Goal: Transaction & Acquisition: Purchase product/service

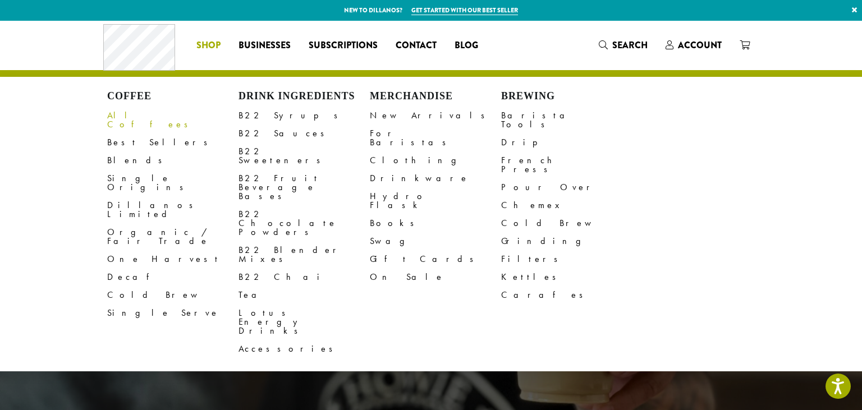
click at [132, 117] on link "All Coffees" at bounding box center [172, 120] width 131 height 27
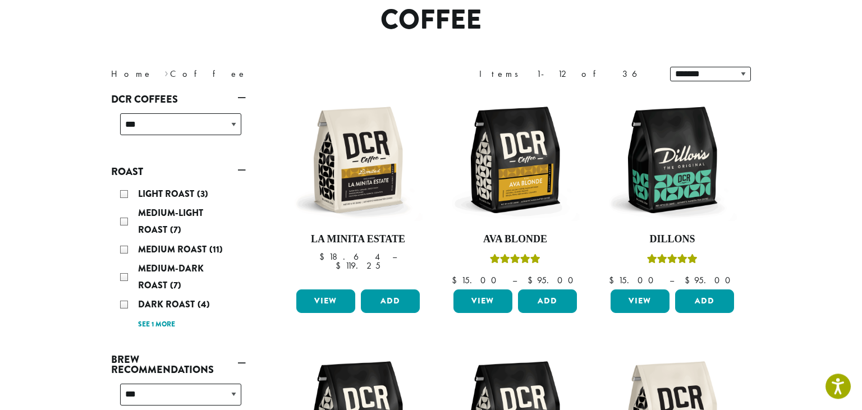
scroll to position [118, 0]
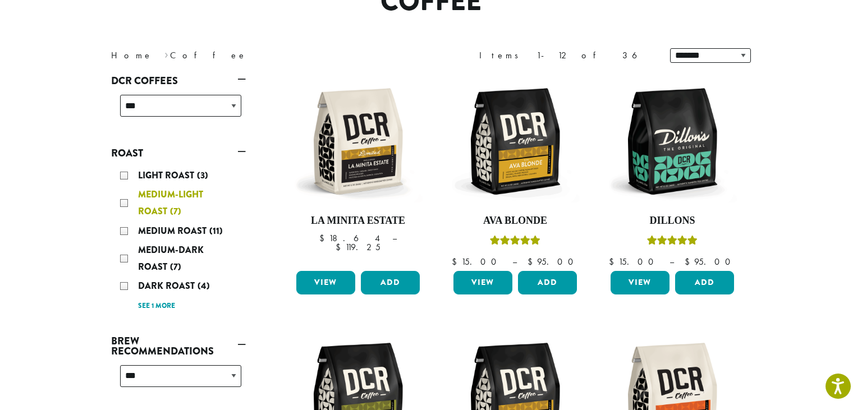
click at [125, 204] on div "Medium-Light Roast (7)" at bounding box center [180, 203] width 121 height 34
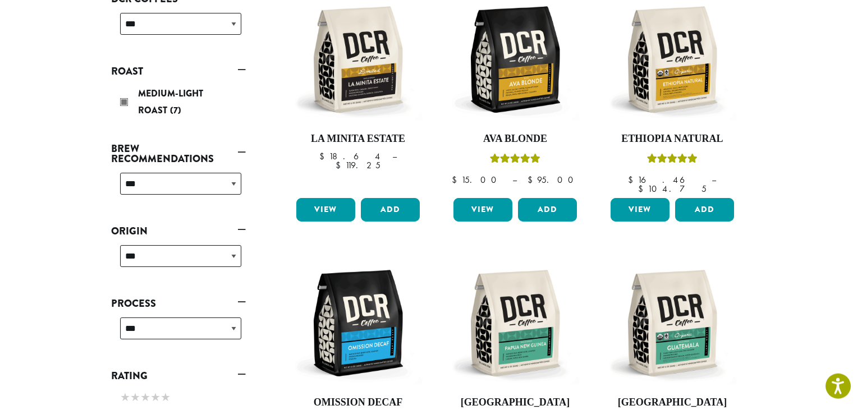
scroll to position [187, 0]
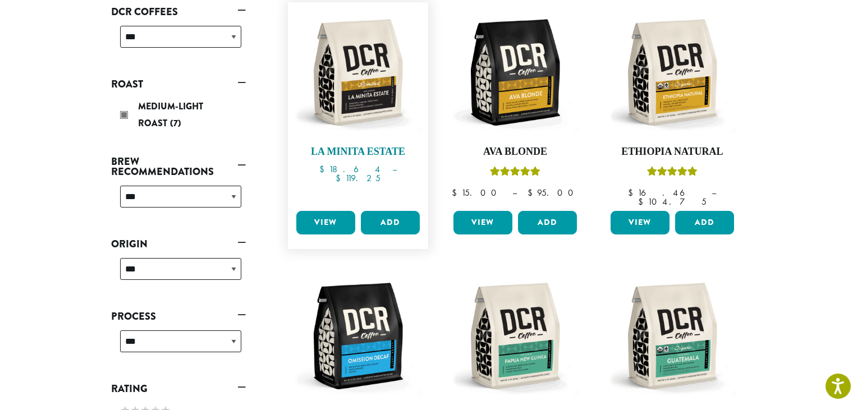
click at [346, 150] on h4 "La Minita Estate" at bounding box center [357, 152] width 129 height 12
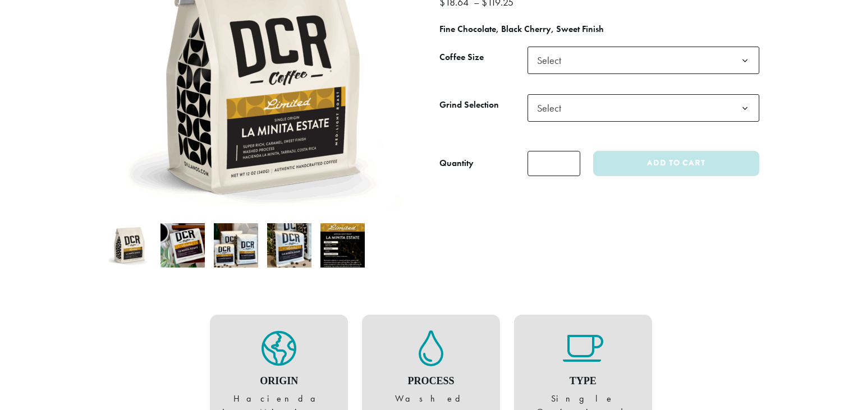
scroll to position [89, 0]
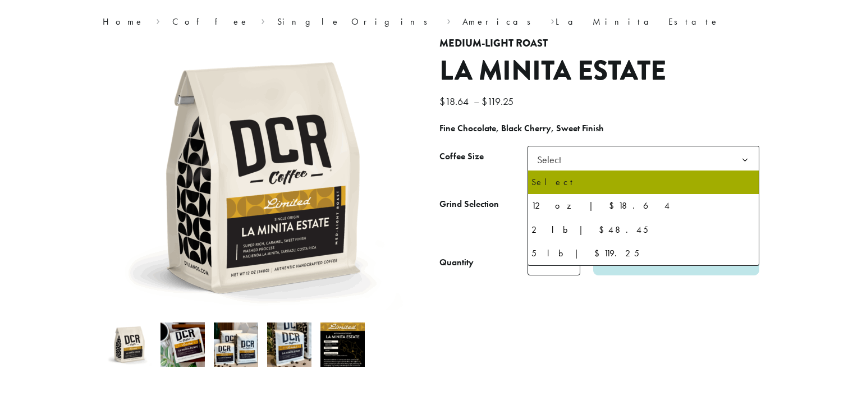
click at [749, 160] on b at bounding box center [744, 159] width 27 height 27
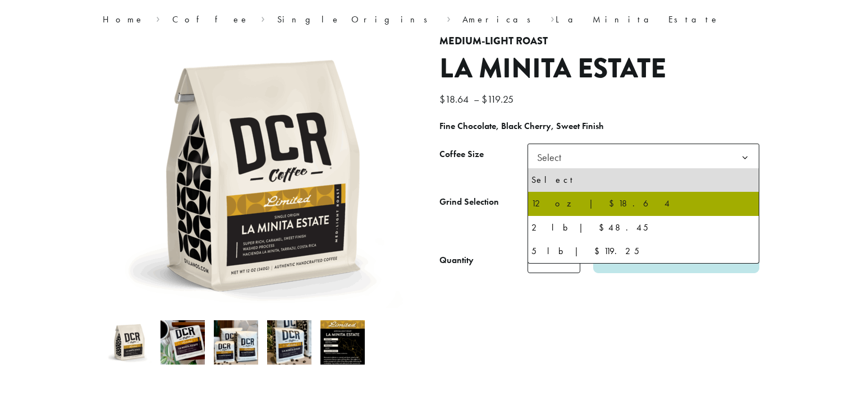
scroll to position [0, 0]
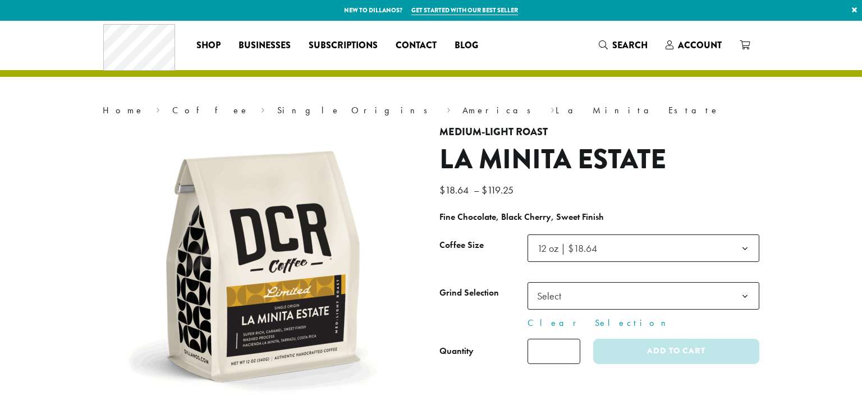
click at [744, 292] on b at bounding box center [744, 296] width 27 height 27
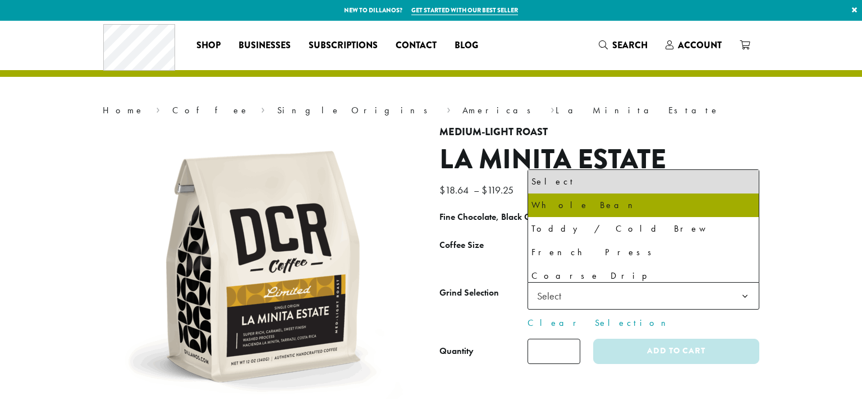
select select "*********"
select select "**********"
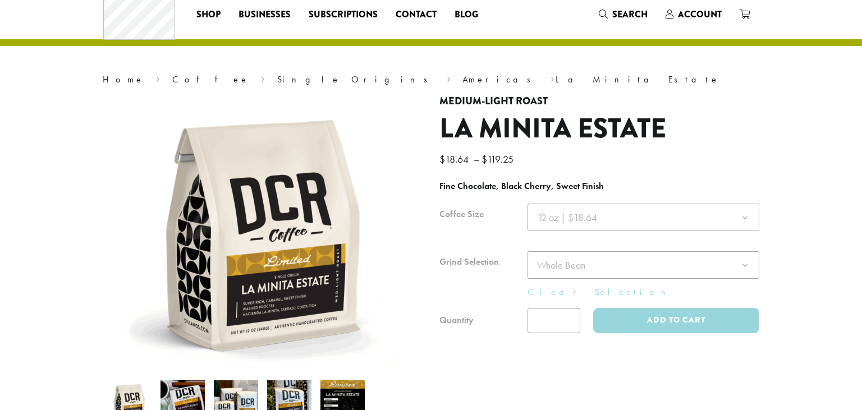
scroll to position [59, 0]
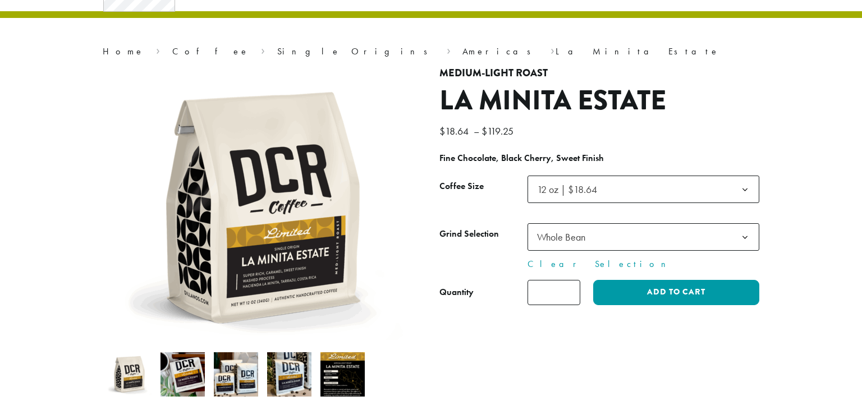
type input "*"
click at [568, 288] on input "*" at bounding box center [553, 292] width 53 height 25
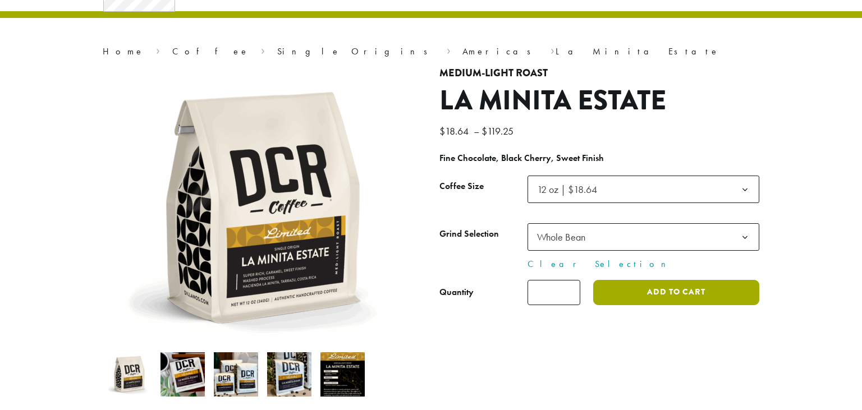
click at [683, 290] on button "Add to cart" at bounding box center [676, 292] width 166 height 25
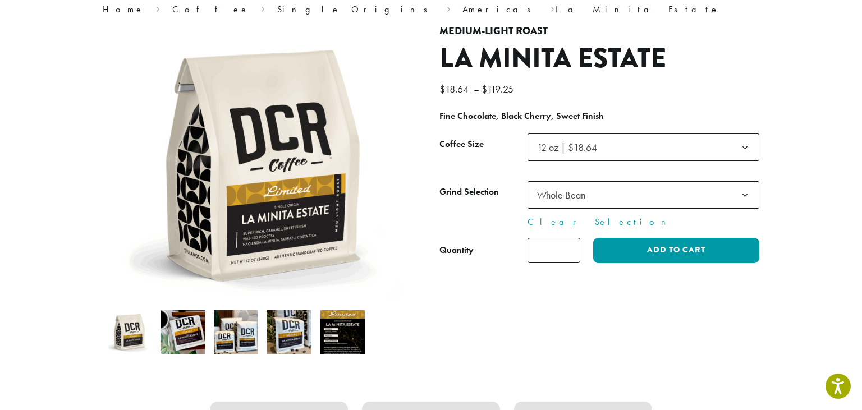
scroll to position [118, 0]
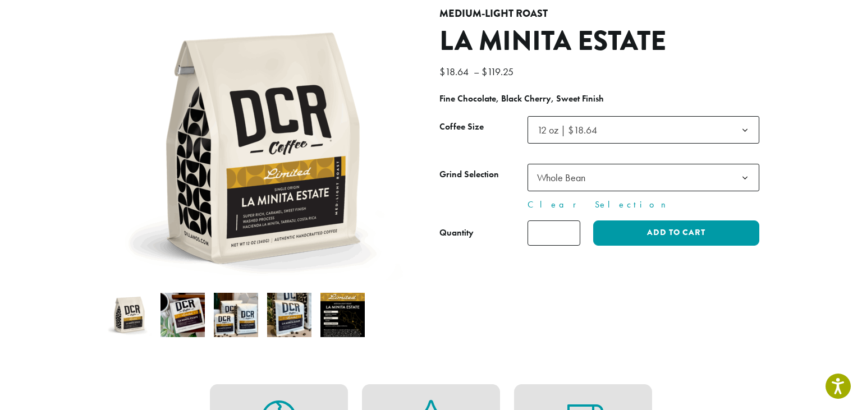
click at [742, 127] on b at bounding box center [744, 130] width 27 height 27
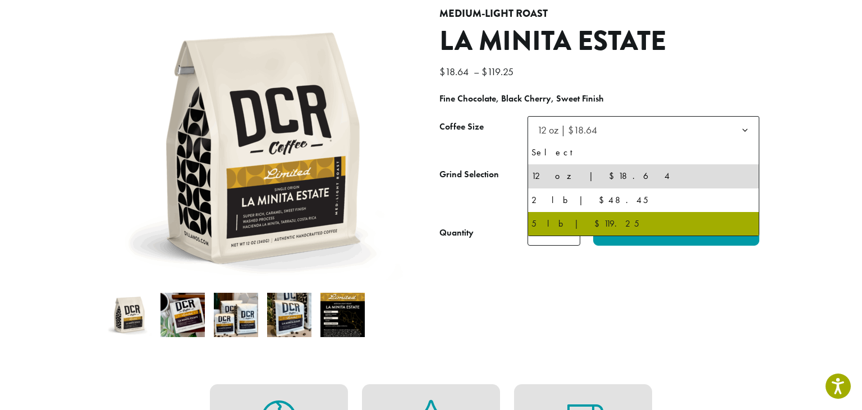
click at [600, 323] on div "**********" at bounding box center [599, 179] width 337 height 343
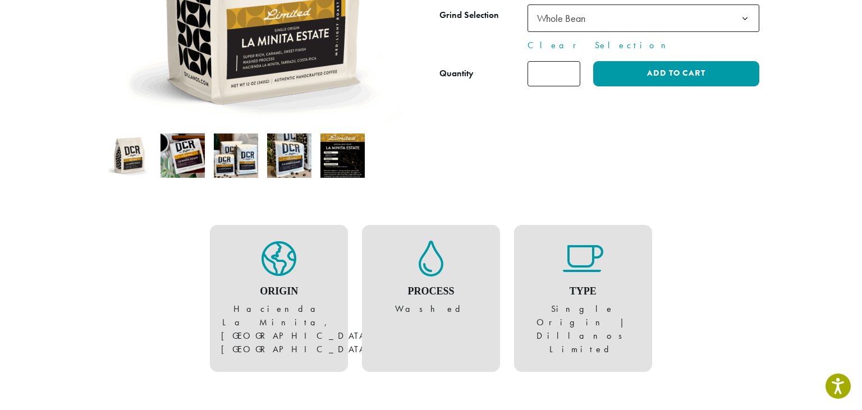
scroll to position [177, 0]
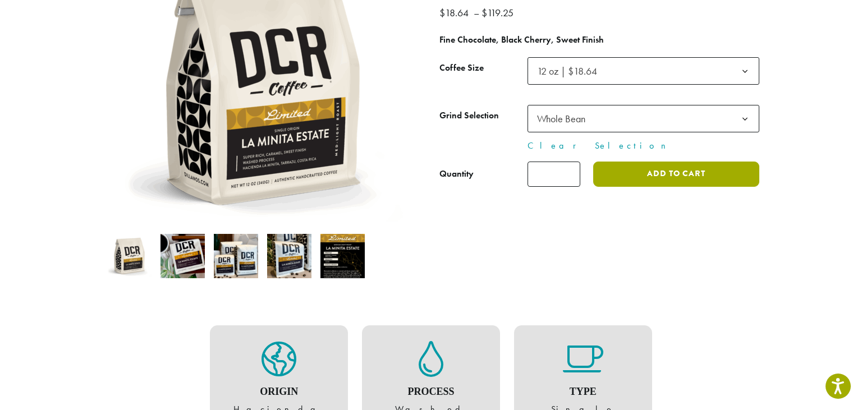
click at [681, 181] on button "Add to cart" at bounding box center [676, 174] width 166 height 25
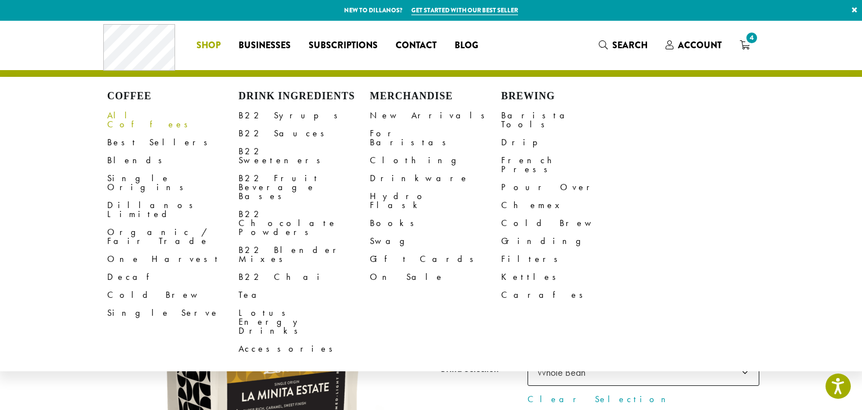
click at [125, 116] on link "All Coffees" at bounding box center [172, 120] width 131 height 27
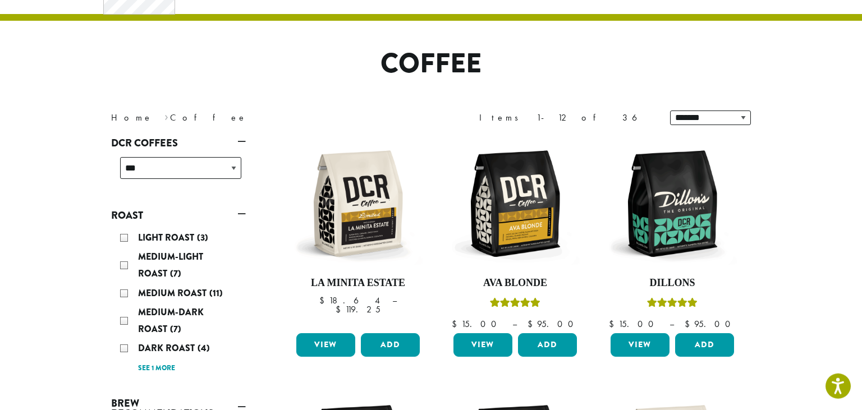
scroll to position [118, 0]
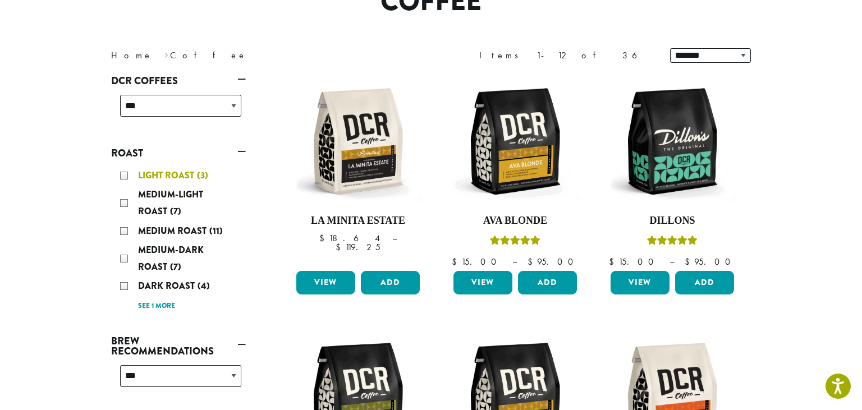
click at [123, 175] on div "Light Roast (3)" at bounding box center [180, 175] width 121 height 17
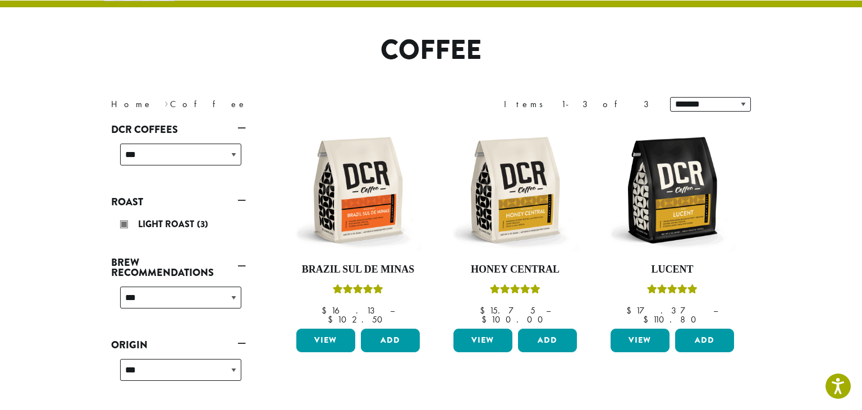
scroll to position [69, 0]
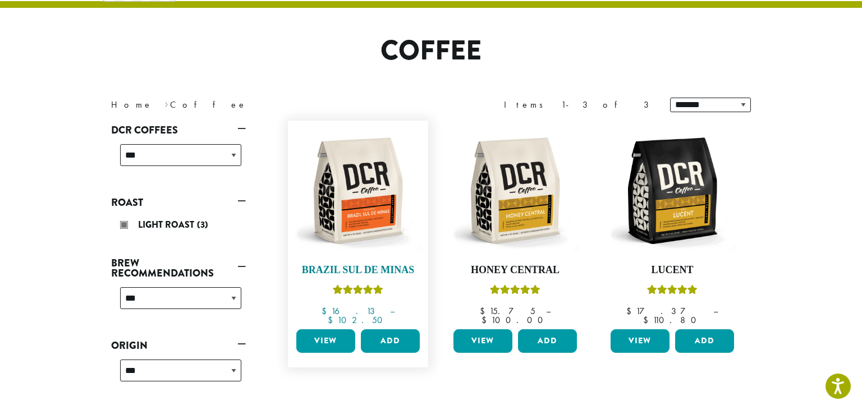
click at [345, 183] on img at bounding box center [357, 190] width 129 height 129
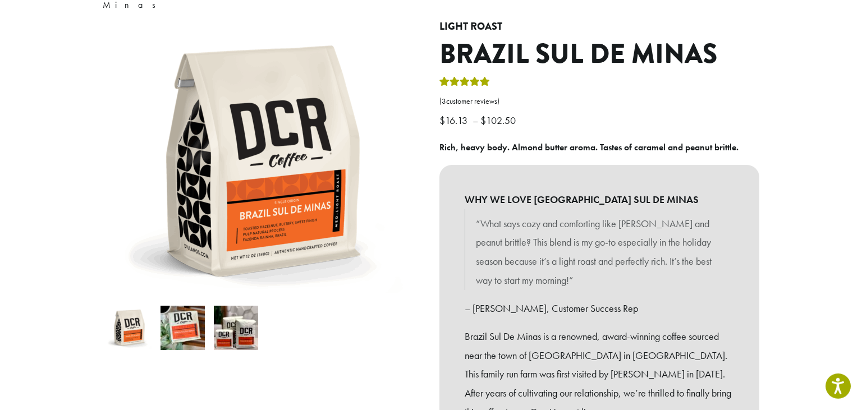
scroll to position [118, 0]
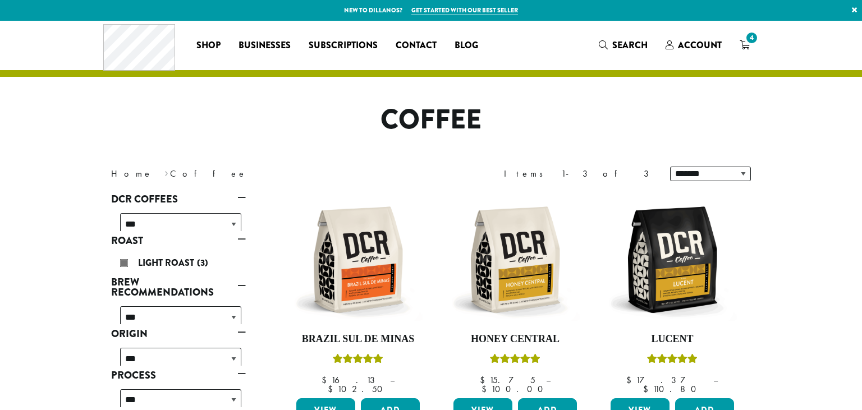
scroll to position [69, 0]
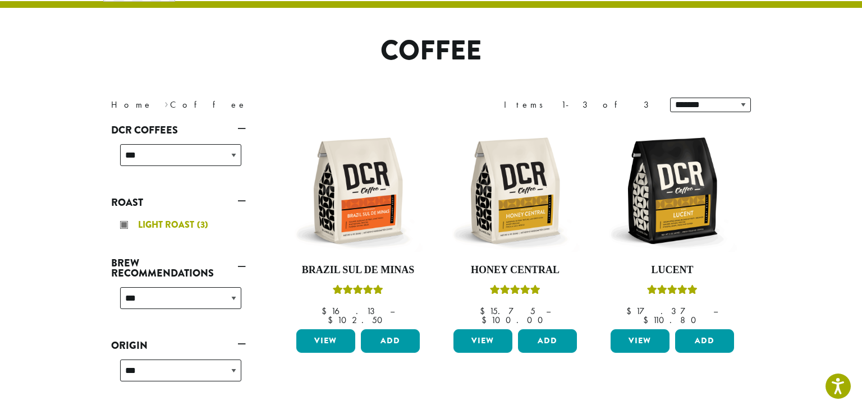
click at [125, 223] on div "Light Roast (3)" at bounding box center [180, 225] width 121 height 17
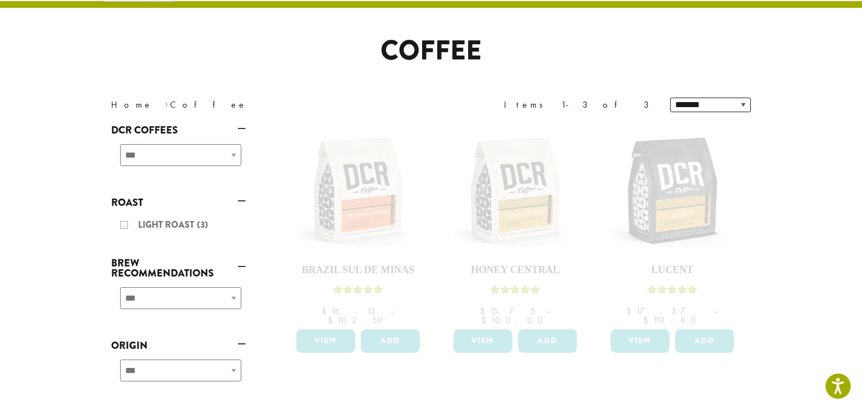
click at [241, 199] on link "Roast" at bounding box center [178, 202] width 135 height 19
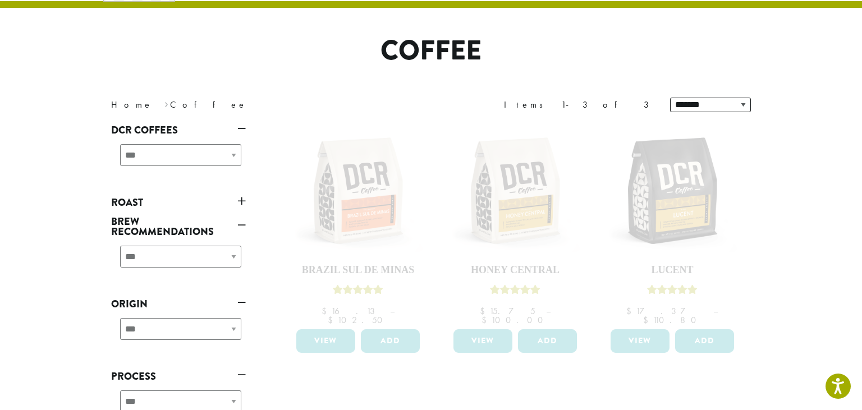
click at [241, 201] on link "Roast" at bounding box center [178, 202] width 135 height 19
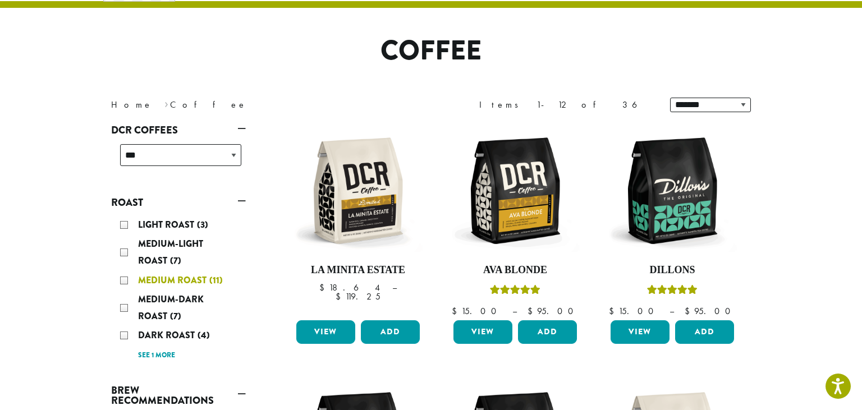
click at [122, 276] on div "Medium Roast (11)" at bounding box center [180, 280] width 121 height 17
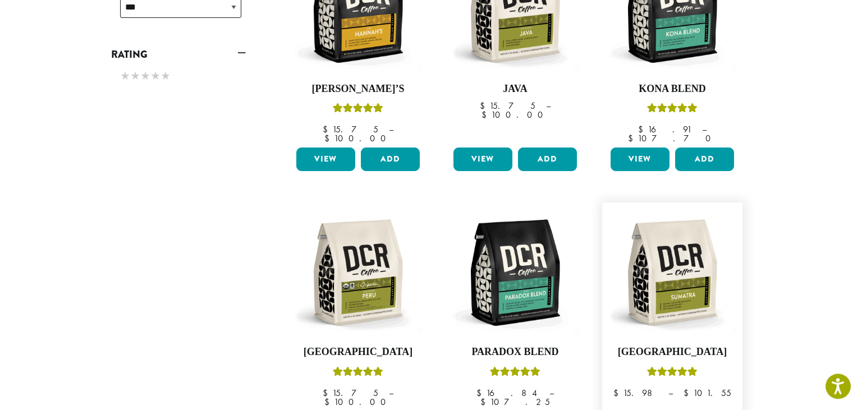
scroll to position [484, 0]
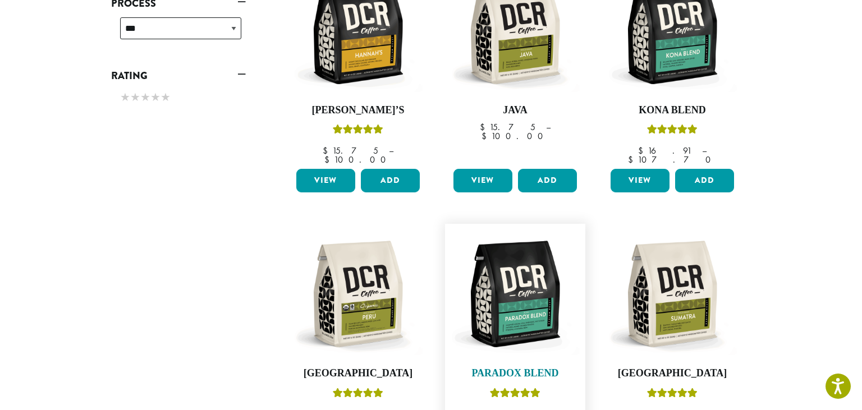
click at [524, 302] on img at bounding box center [515, 294] width 129 height 129
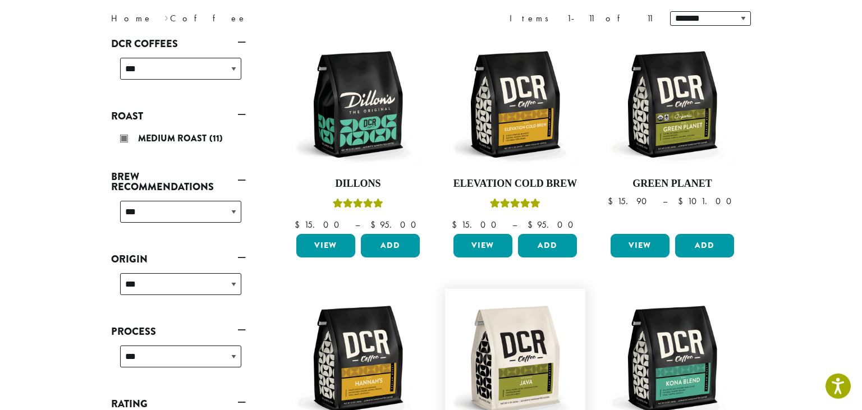
scroll to position [118, 0]
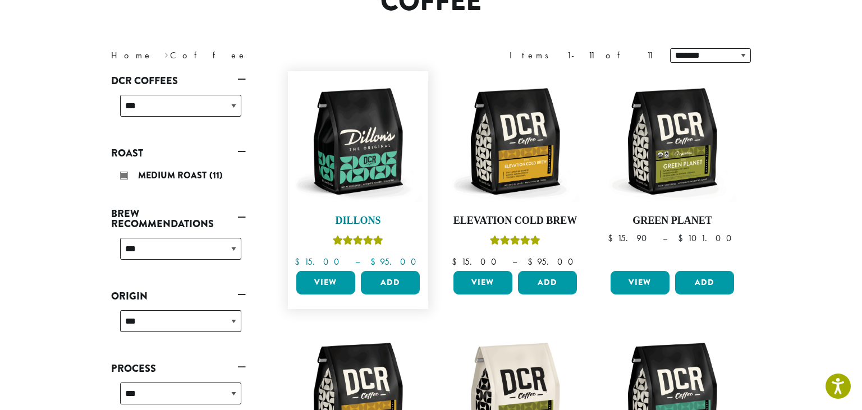
click at [362, 132] on img at bounding box center [357, 141] width 129 height 129
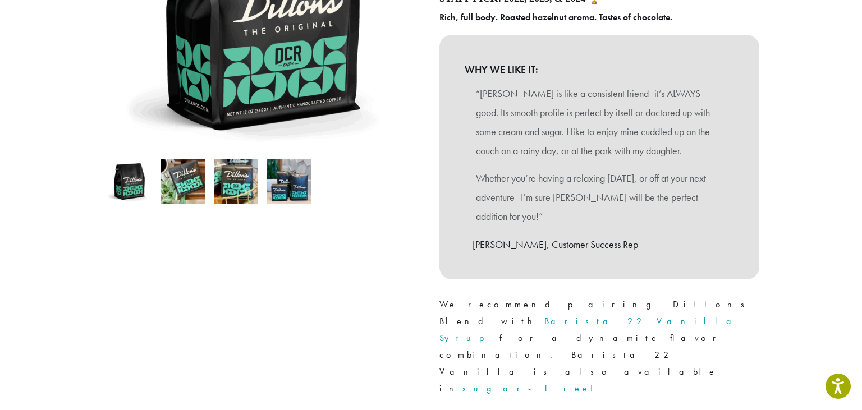
scroll to position [355, 0]
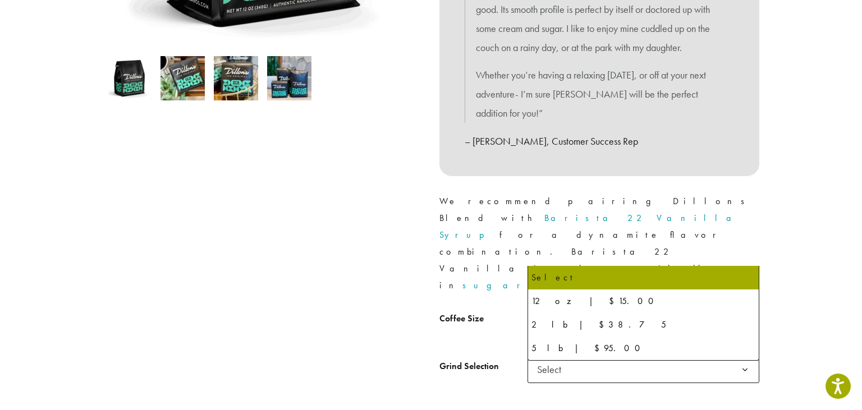
click at [746, 309] on b at bounding box center [744, 322] width 27 height 27
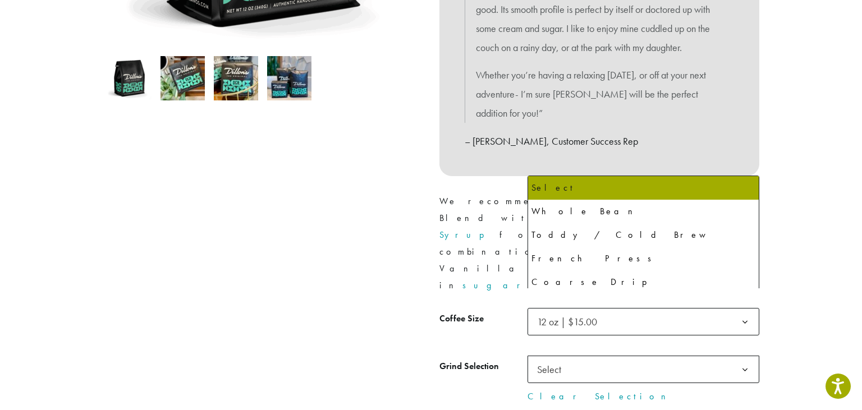
click at [748, 356] on b at bounding box center [744, 369] width 27 height 27
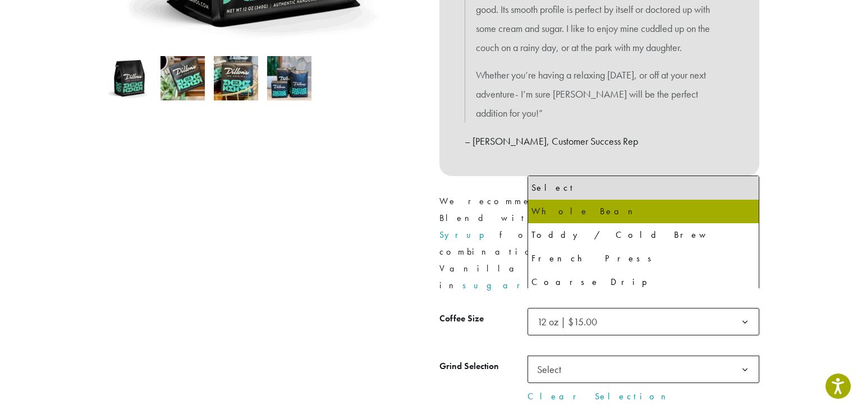
select select "*********"
select select "**********"
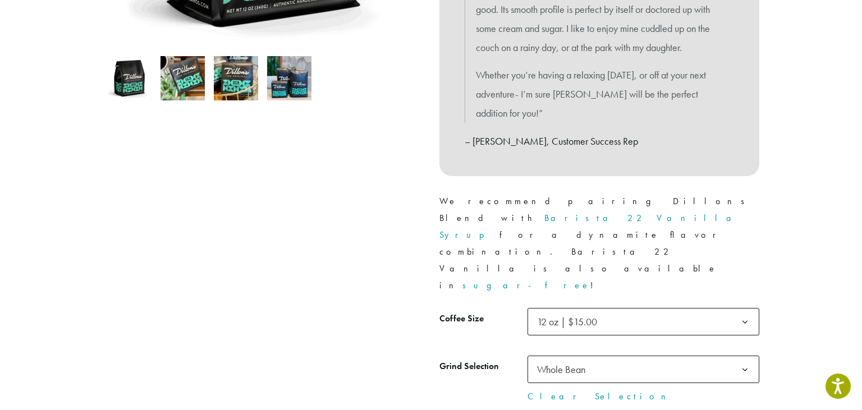
type input "*"
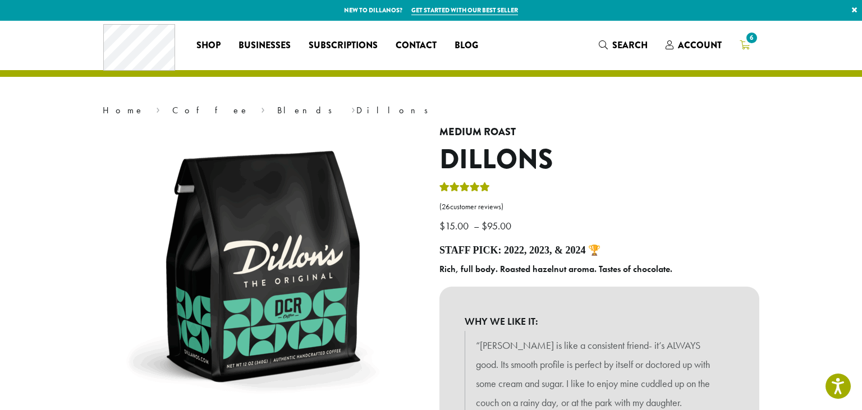
click at [751, 40] on span "6" at bounding box center [751, 37] width 15 height 15
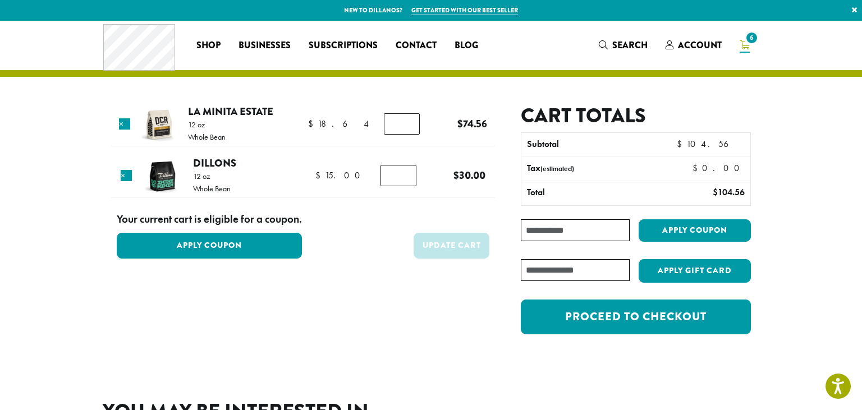
click at [407, 128] on input "*" at bounding box center [402, 123] width 36 height 21
type input "*"
click at [407, 128] on input "*" at bounding box center [402, 123] width 36 height 21
click at [450, 244] on button "Update cart" at bounding box center [452, 245] width 76 height 25
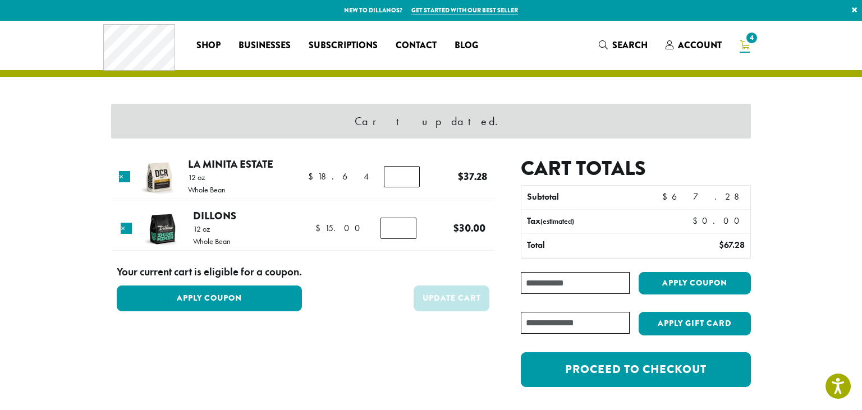
drag, startPoint x: 543, startPoint y: 281, endPoint x: 625, endPoint y: 288, distance: 81.6
click at [544, 281] on input "Coupon:" at bounding box center [575, 283] width 109 height 22
type input "**********"
click at [700, 280] on button "Apply coupon" at bounding box center [695, 283] width 112 height 23
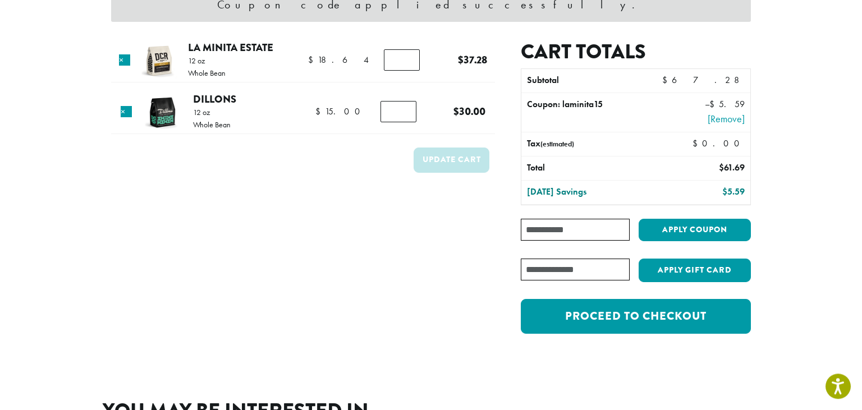
scroll to position [118, 0]
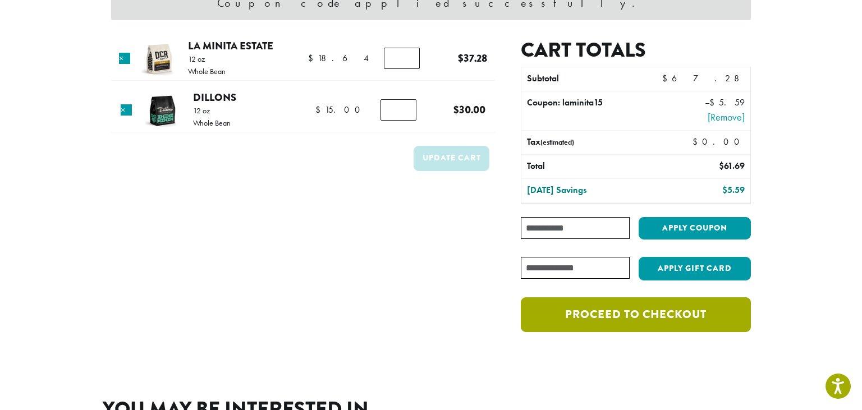
click at [633, 323] on link "Proceed to checkout" at bounding box center [636, 314] width 230 height 35
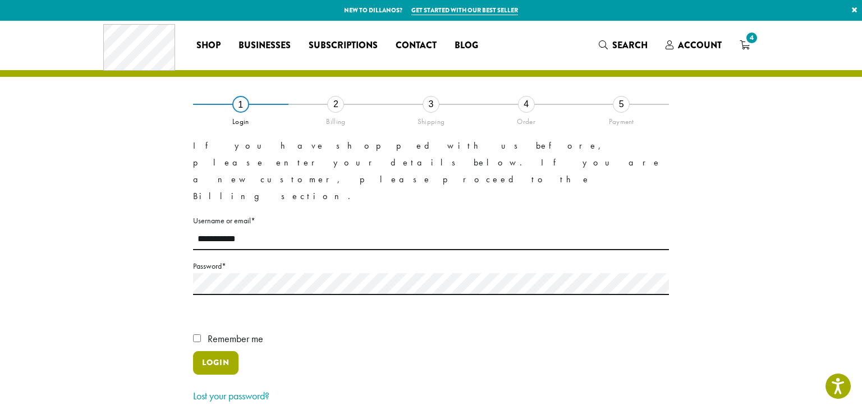
click at [213, 351] on button "Login" at bounding box center [215, 363] width 45 height 24
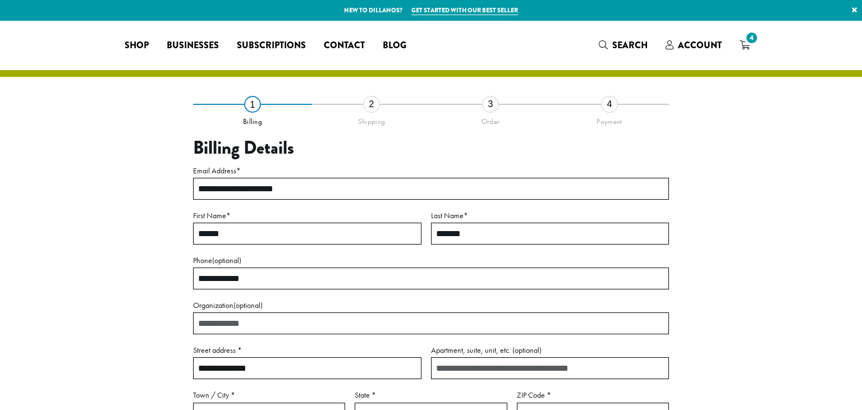
select select "**"
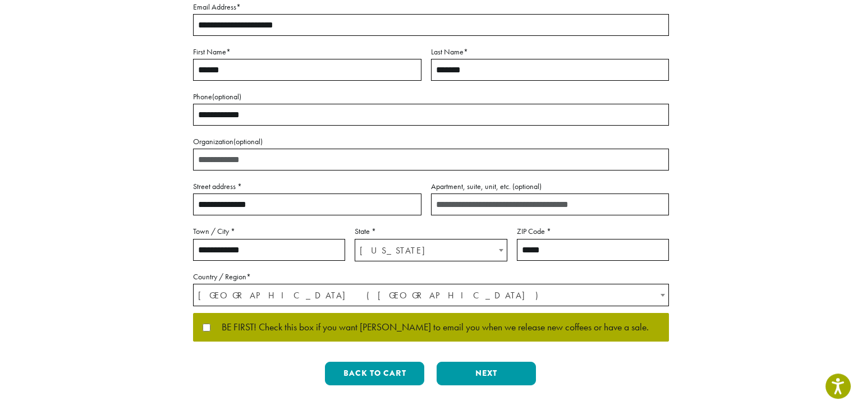
scroll to position [177, 0]
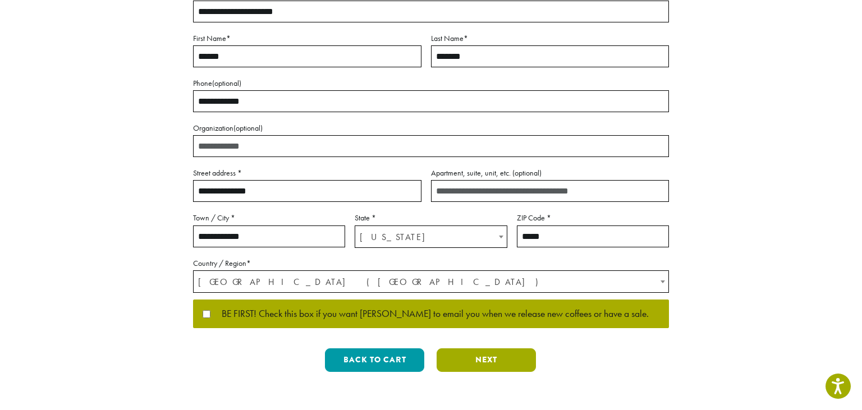
click at [482, 357] on button "Next" at bounding box center [486, 360] width 99 height 24
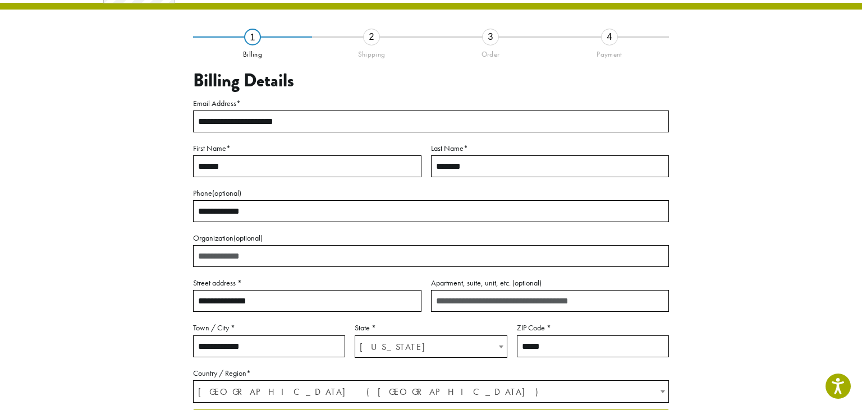
scroll to position [62, 0]
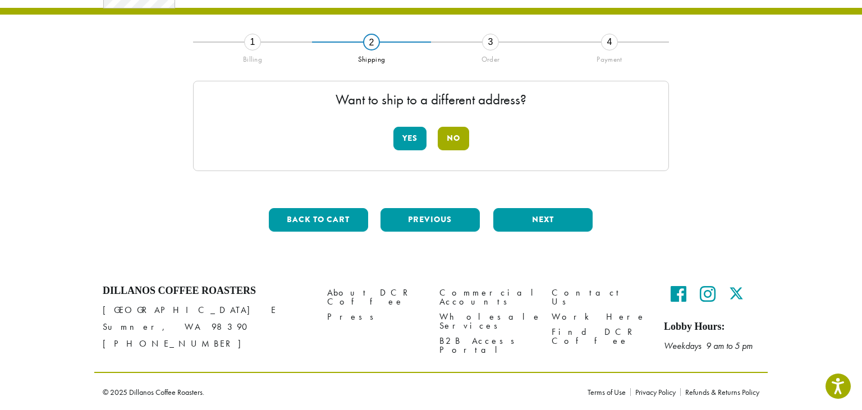
click at [455, 140] on button "No" at bounding box center [453, 139] width 31 height 24
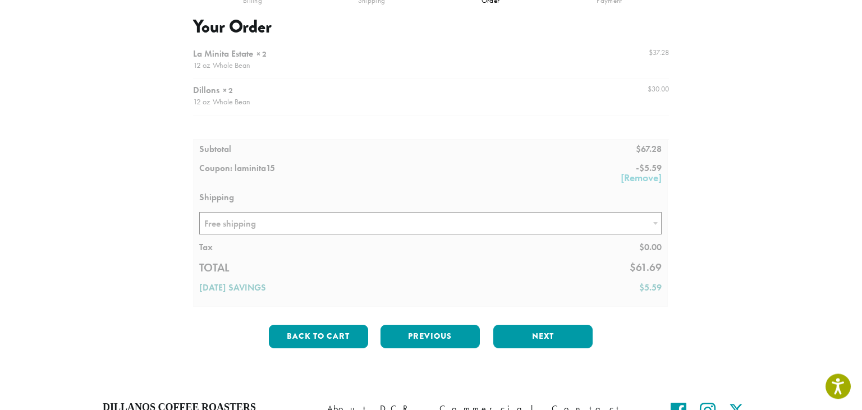
scroll to position [121, 0]
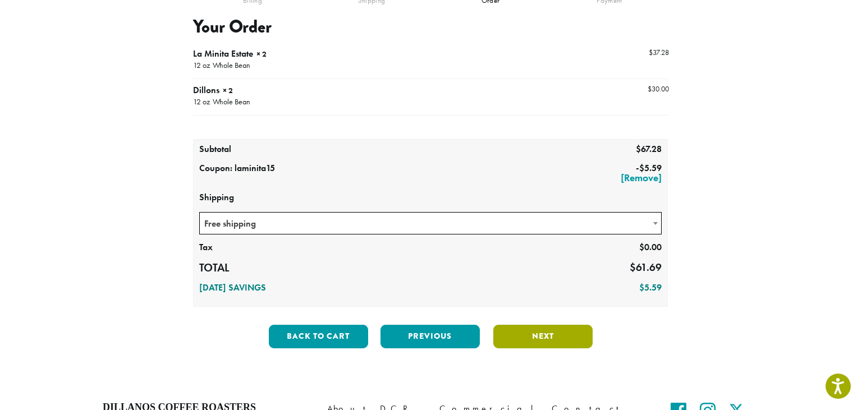
click at [547, 338] on button "Next" at bounding box center [542, 337] width 99 height 24
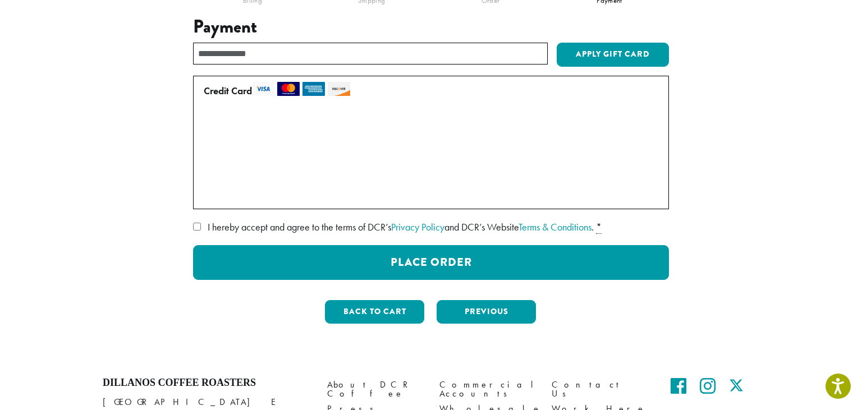
click at [436, 134] on p "Manage Payment Methods • • • 3773 (expires 06/28) • • • 2004 (expires 07/29) • …" at bounding box center [431, 159] width 464 height 88
click at [205, 171] on label "• • • 8010 (expires 03/30)" at bounding box center [429, 171] width 450 height 18
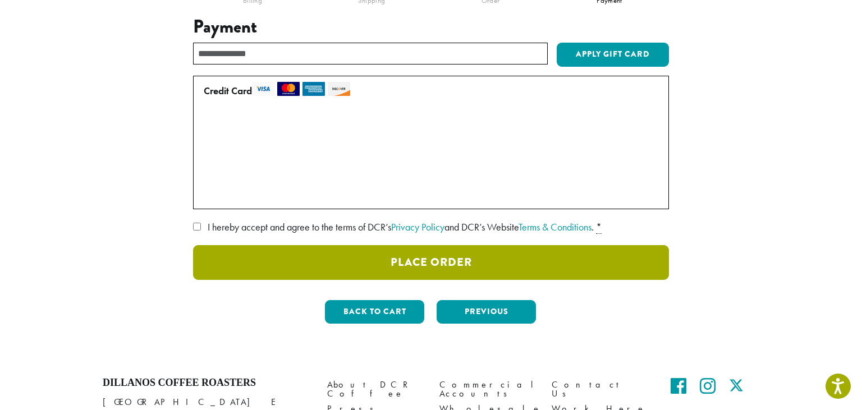
click at [439, 260] on button "Place Order" at bounding box center [431, 262] width 476 height 35
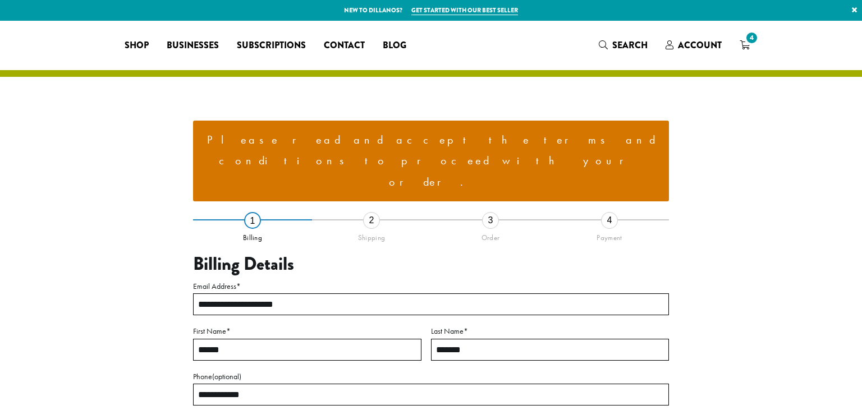
select select "**"
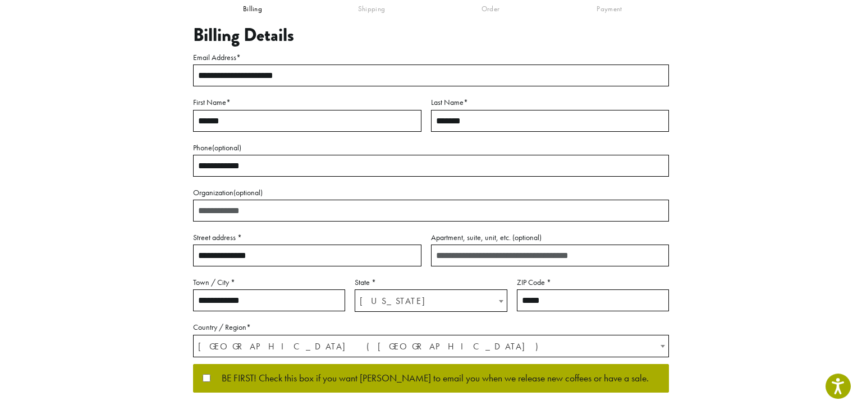
scroll to position [59, 0]
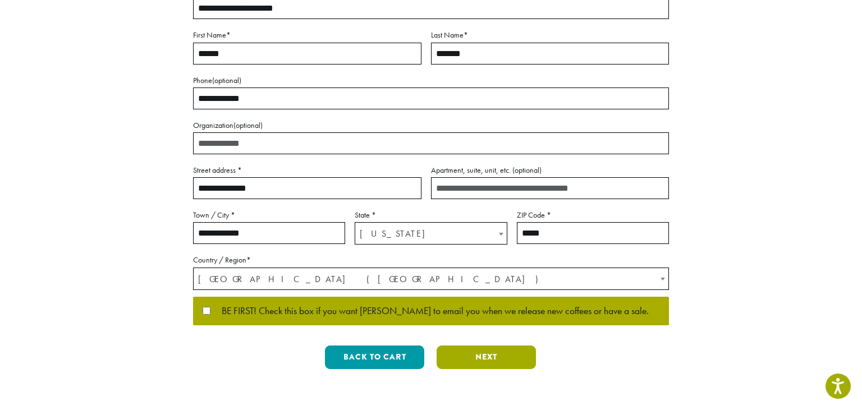
click at [484, 346] on button "Next" at bounding box center [486, 358] width 99 height 24
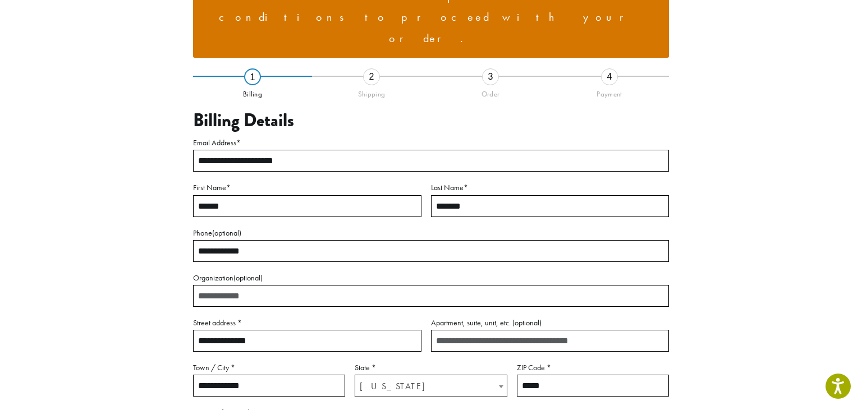
scroll to position [136, 0]
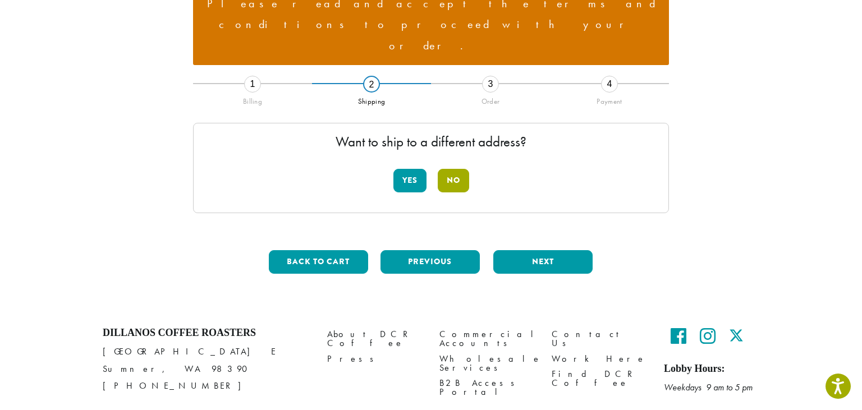
click at [452, 169] on button "No" at bounding box center [453, 181] width 31 height 24
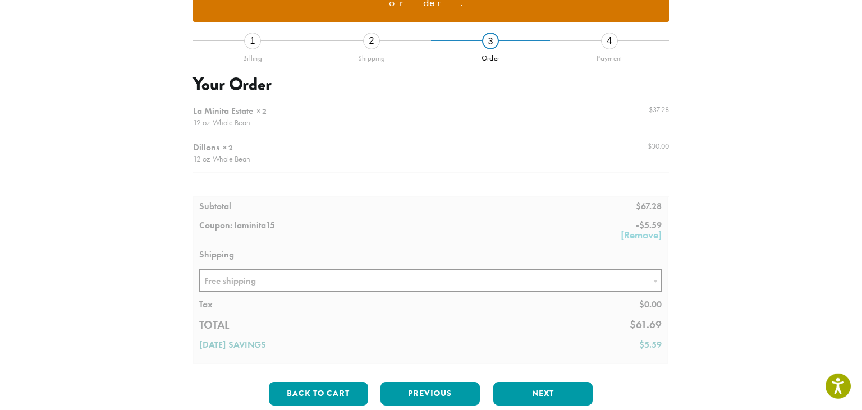
scroll to position [311, 0]
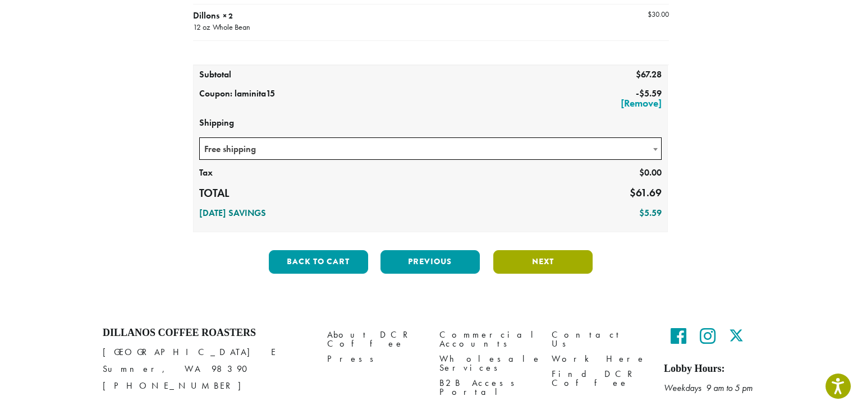
click at [524, 250] on button "Next" at bounding box center [542, 262] width 99 height 24
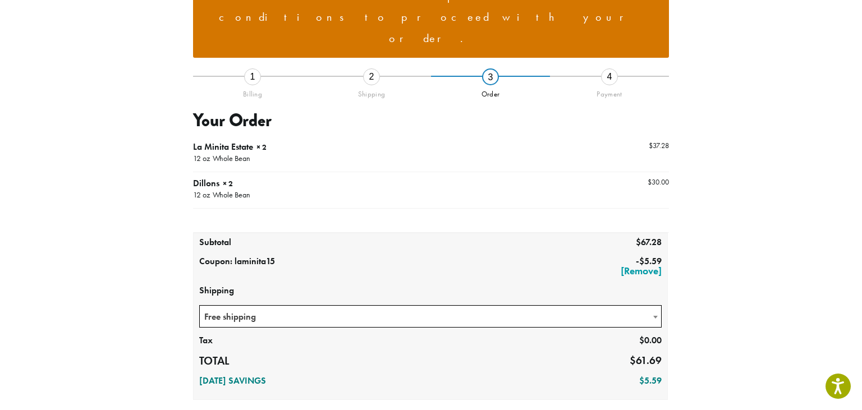
scroll to position [138, 0]
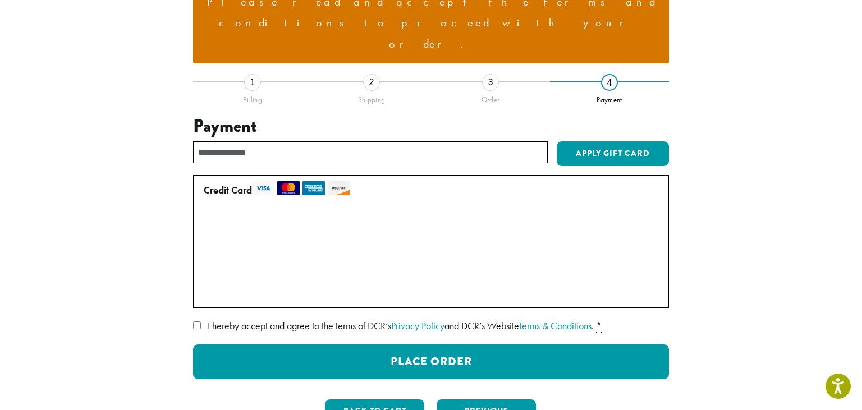
click at [207, 261] on label "• • • 8010 (expires 03/30)" at bounding box center [429, 270] width 450 height 18
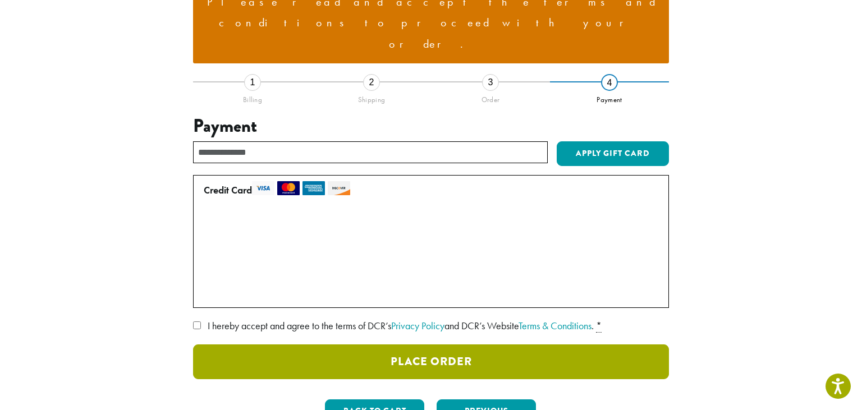
click at [505, 345] on button "Place Order" at bounding box center [431, 362] width 476 height 35
